Goal: Information Seeking & Learning: Learn about a topic

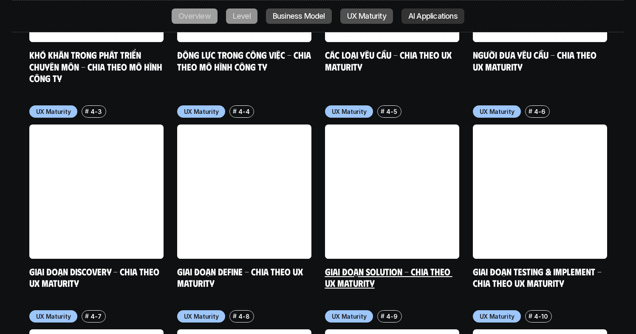
scroll to position [5332, 0]
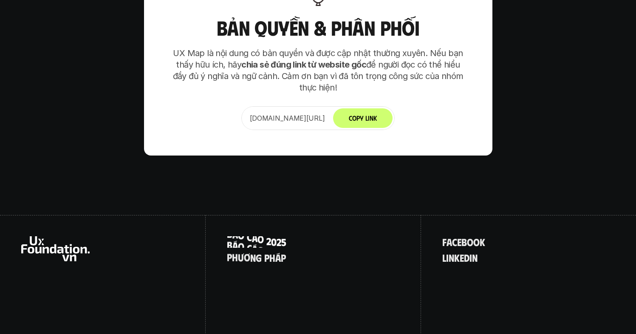
click at [261, 236] on p "B á o c á o 2 0 2 5" at bounding box center [256, 241] width 59 height 11
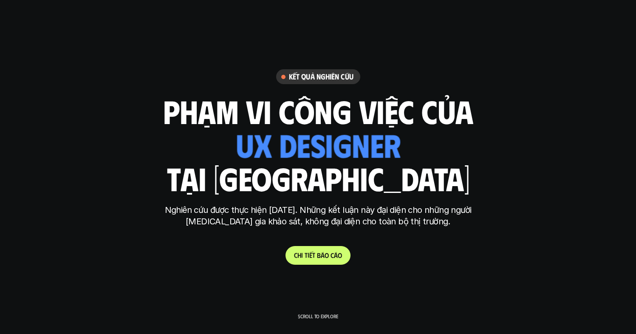
click at [325, 259] on link "C h i t i ế t b á o c á o" at bounding box center [317, 255] width 65 height 19
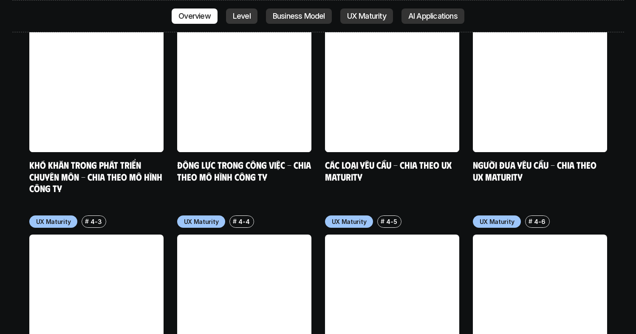
scroll to position [5332, 0]
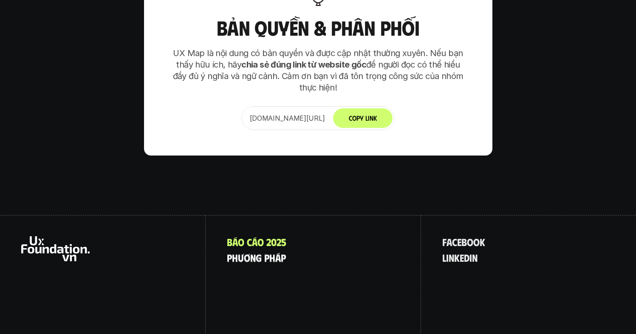
click at [275, 252] on p "p h ư ơ n g p h á p" at bounding box center [256, 257] width 59 height 11
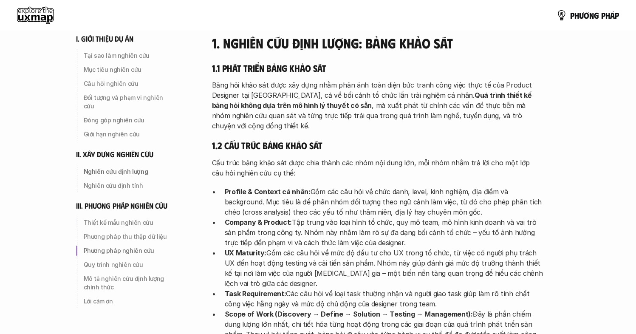
scroll to position [1147, 0]
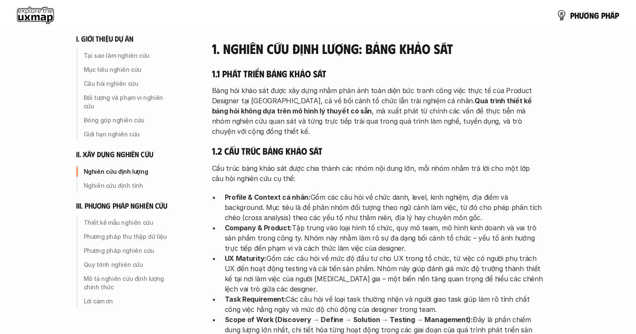
click at [36, 16] on use at bounding box center [35, 15] width 37 height 17
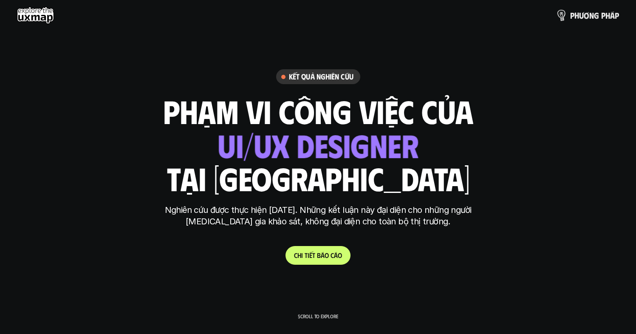
click at [580, 11] on p "p h ư ơ n g p h á p" at bounding box center [594, 15] width 49 height 9
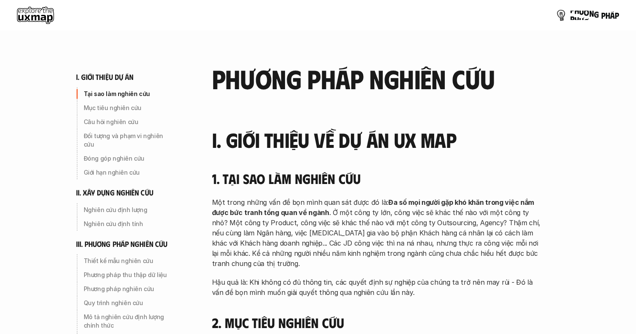
click at [582, 13] on p "p h ư ơ n g p h á p" at bounding box center [594, 15] width 49 height 9
click at [29, 12] on use at bounding box center [35, 15] width 37 height 17
